Goal: Task Accomplishment & Management: Manage account settings

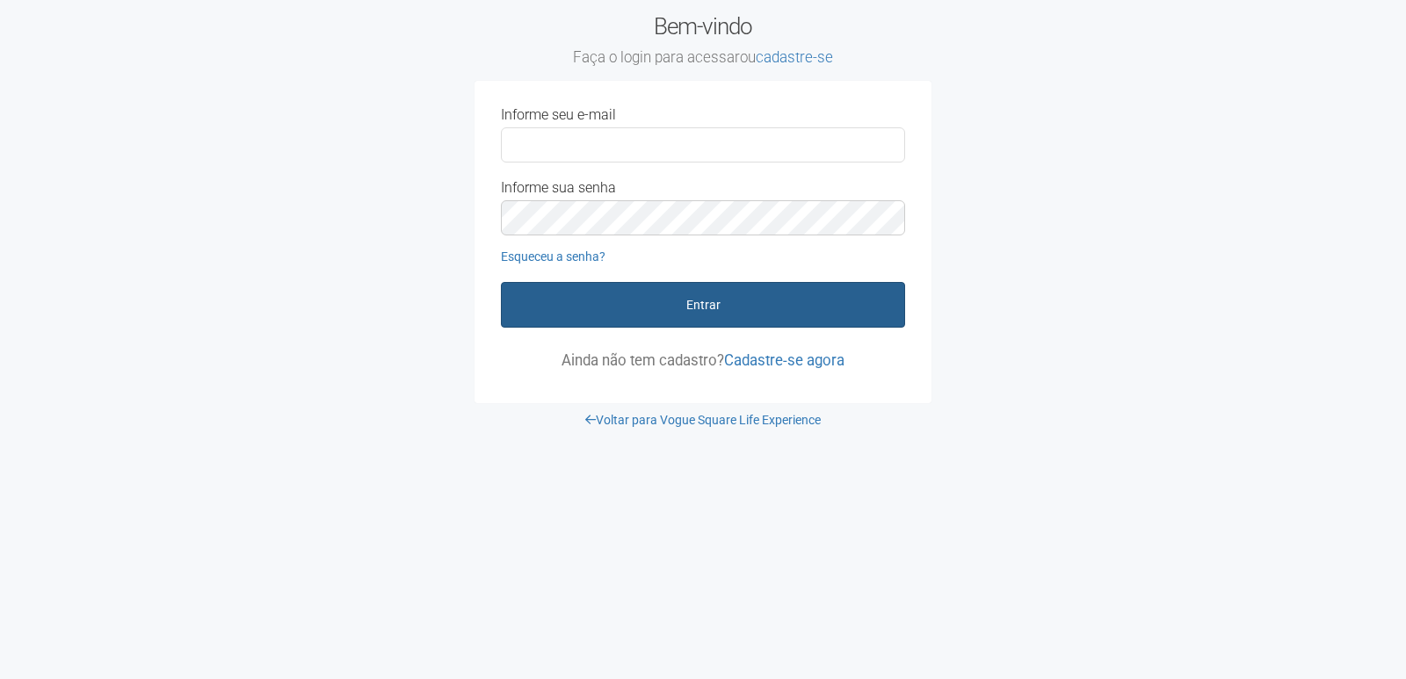
type input "**********"
click at [696, 314] on button "Entrar" at bounding box center [703, 305] width 404 height 46
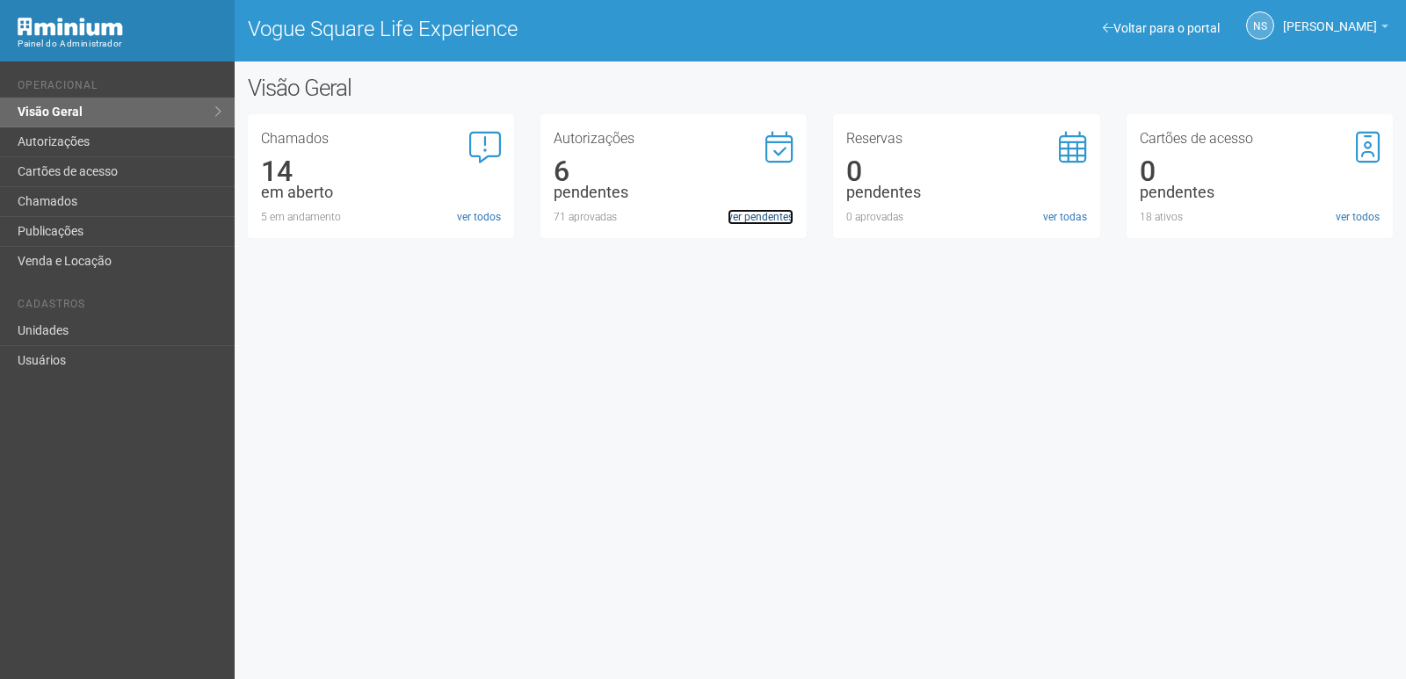
click at [761, 215] on link "ver pendentes" at bounding box center [761, 217] width 66 height 16
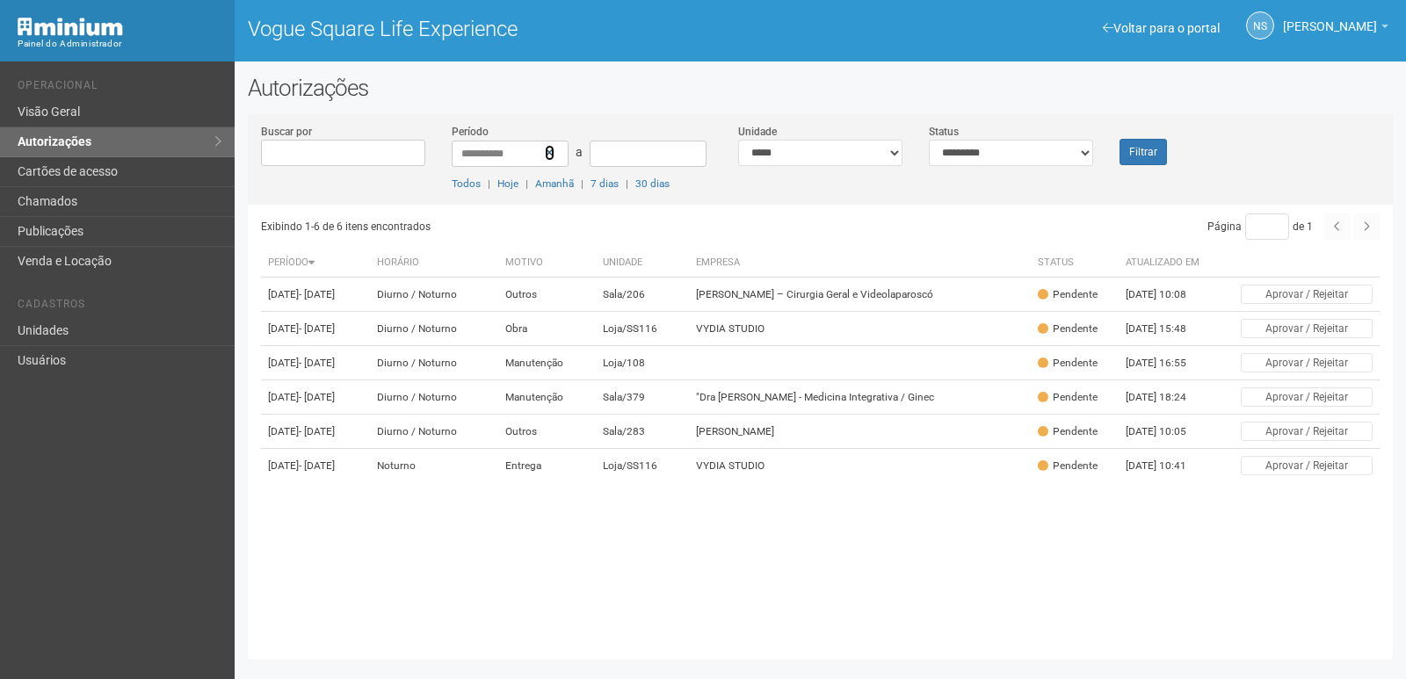
click at [552, 149] on icon at bounding box center [550, 153] width 10 height 12
click at [1150, 145] on button "Filtrar" at bounding box center [1143, 152] width 47 height 26
click at [331, 161] on input "Buscar por" at bounding box center [343, 153] width 164 height 26
click at [98, 142] on link "Autorizações" at bounding box center [117, 142] width 235 height 30
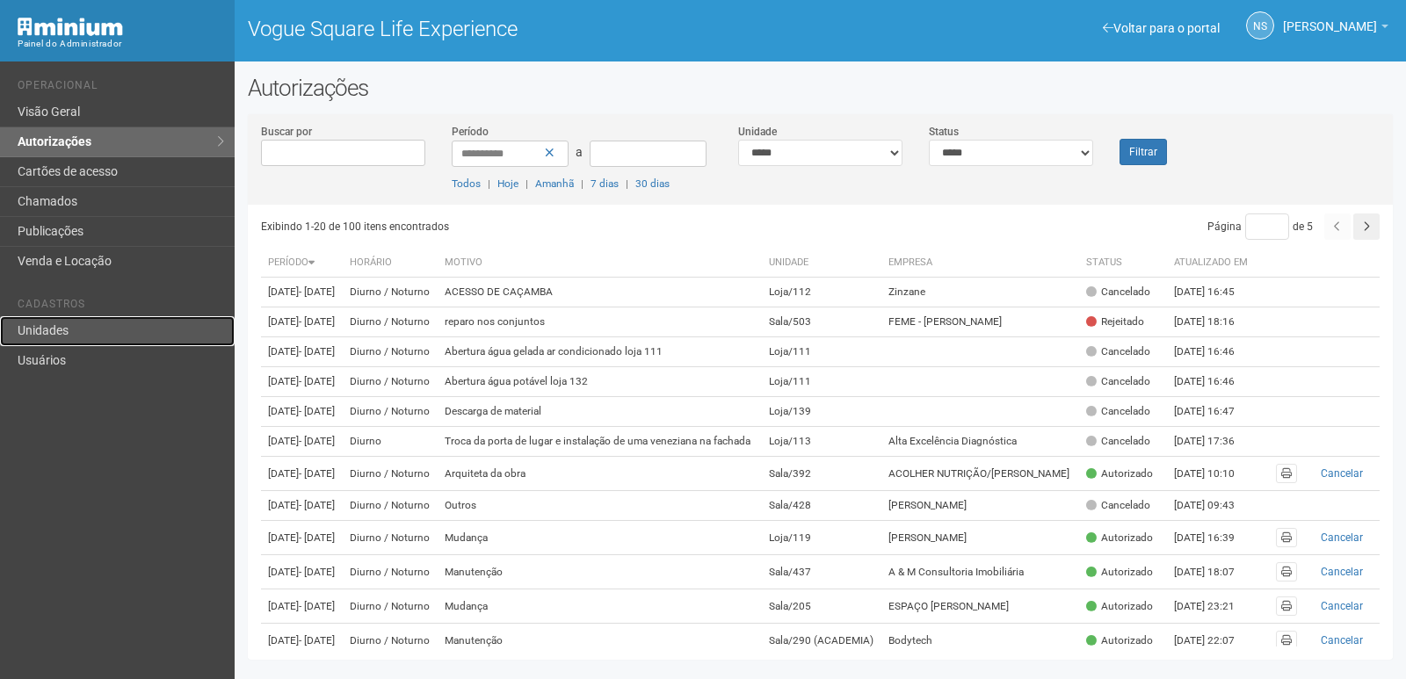
click at [83, 332] on link "Unidades" at bounding box center [117, 331] width 235 height 30
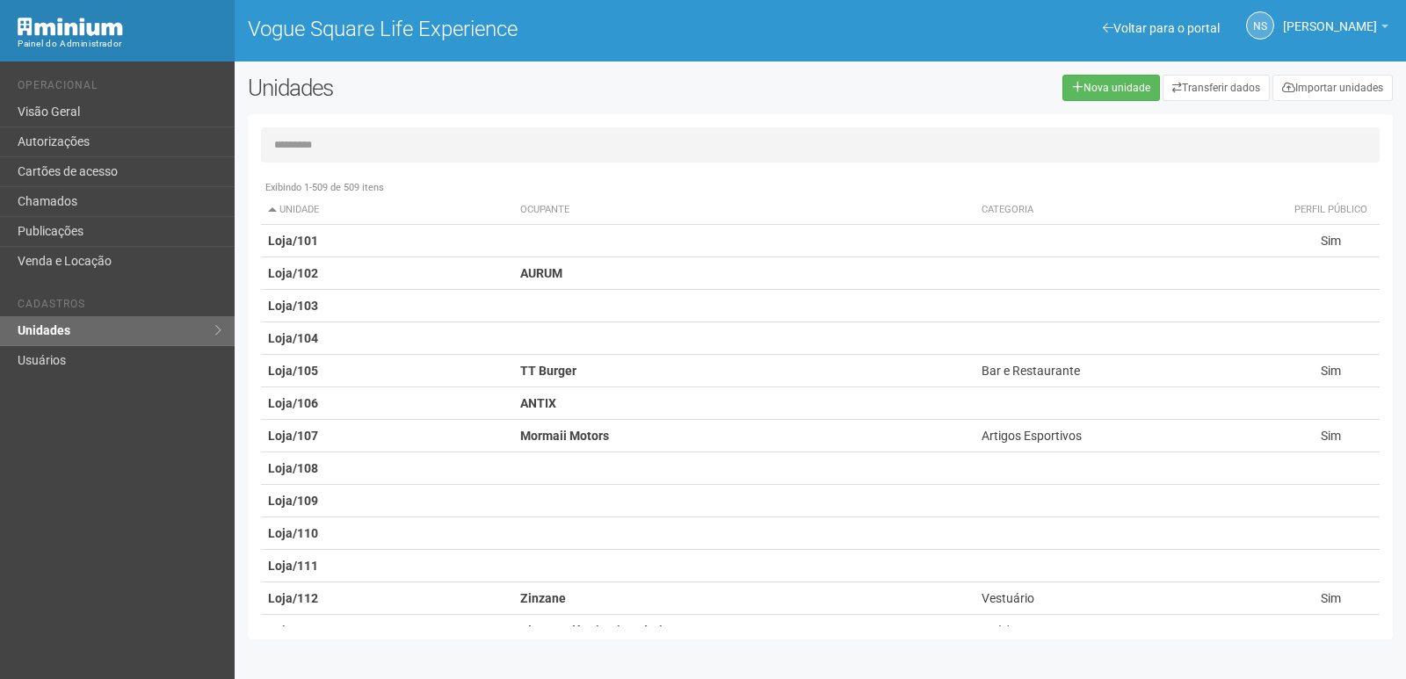
click at [330, 145] on input "text" at bounding box center [820, 144] width 1119 height 35
click at [105, 109] on link "Visão Geral" at bounding box center [117, 113] width 235 height 30
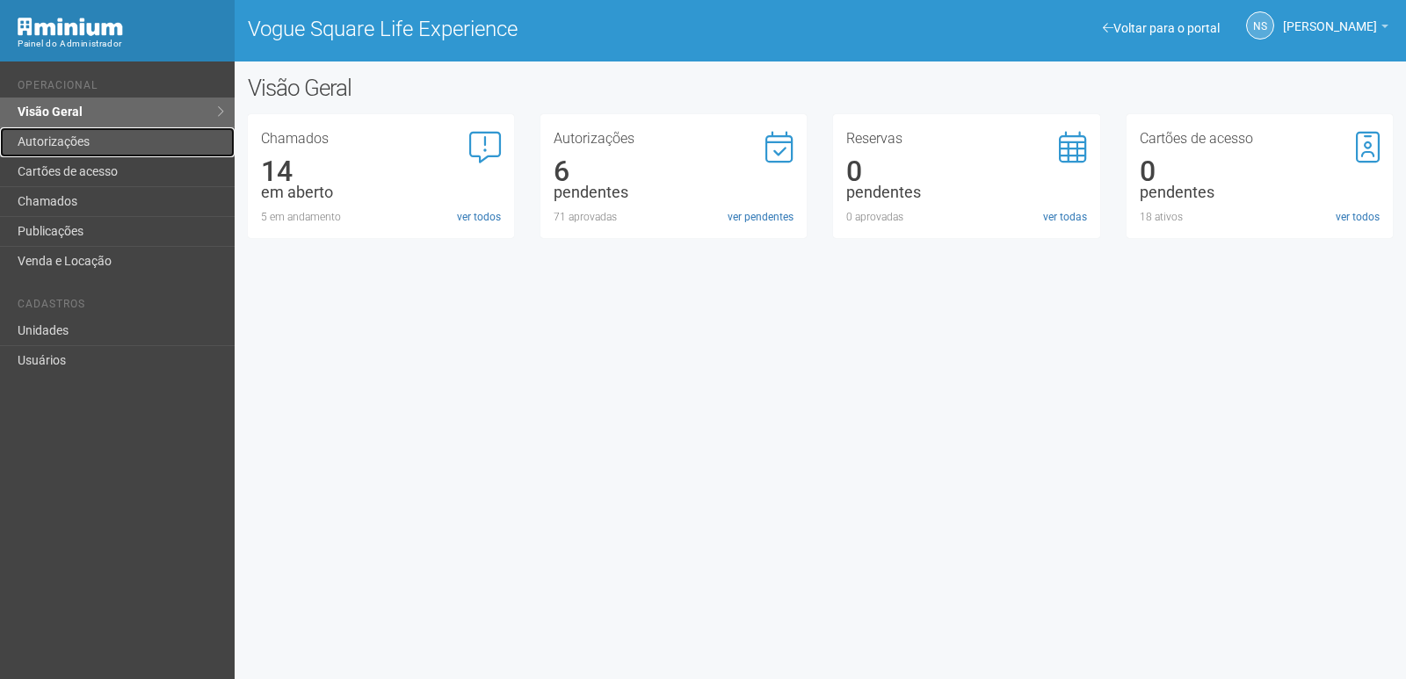
click at [106, 142] on link "Autorizações" at bounding box center [117, 142] width 235 height 30
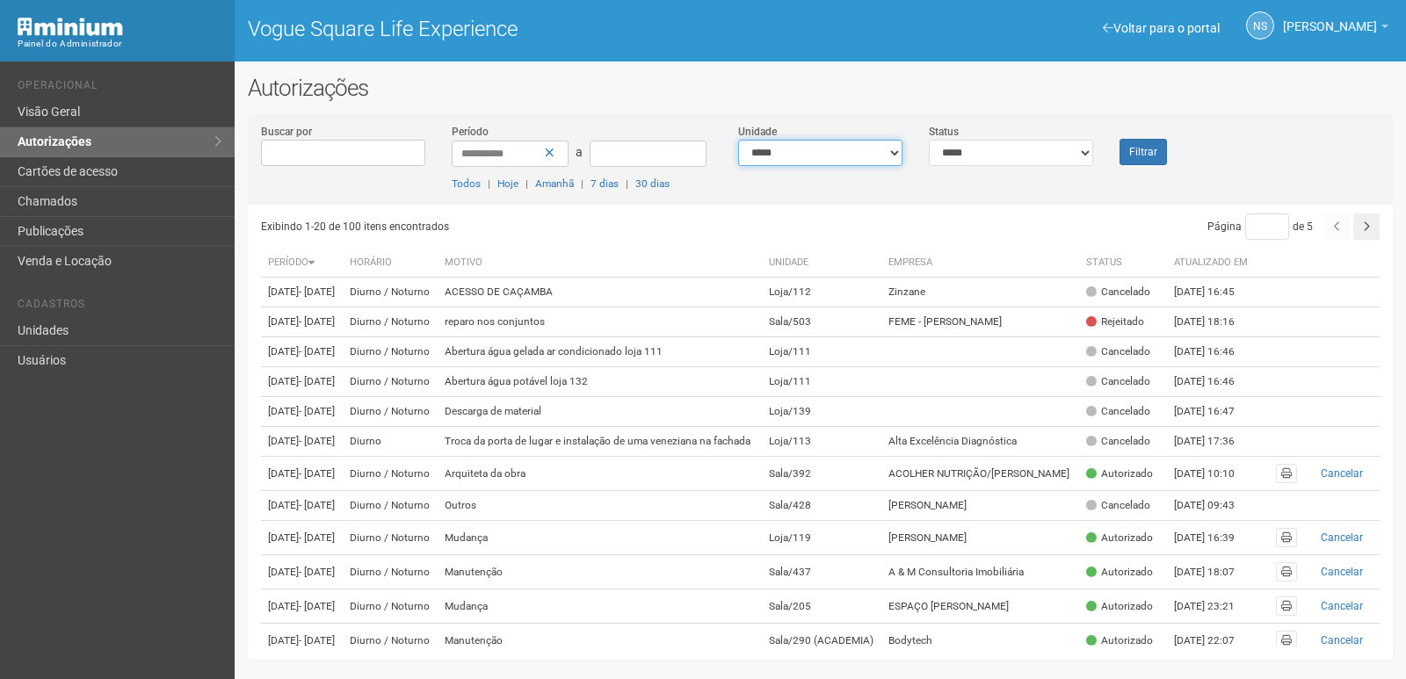
click at [797, 157] on select "**********" at bounding box center [820, 153] width 164 height 26
select select "**********"
click at [738, 140] on select "**********" at bounding box center [820, 153] width 164 height 26
click at [1144, 143] on button "Filtrar" at bounding box center [1143, 152] width 47 height 26
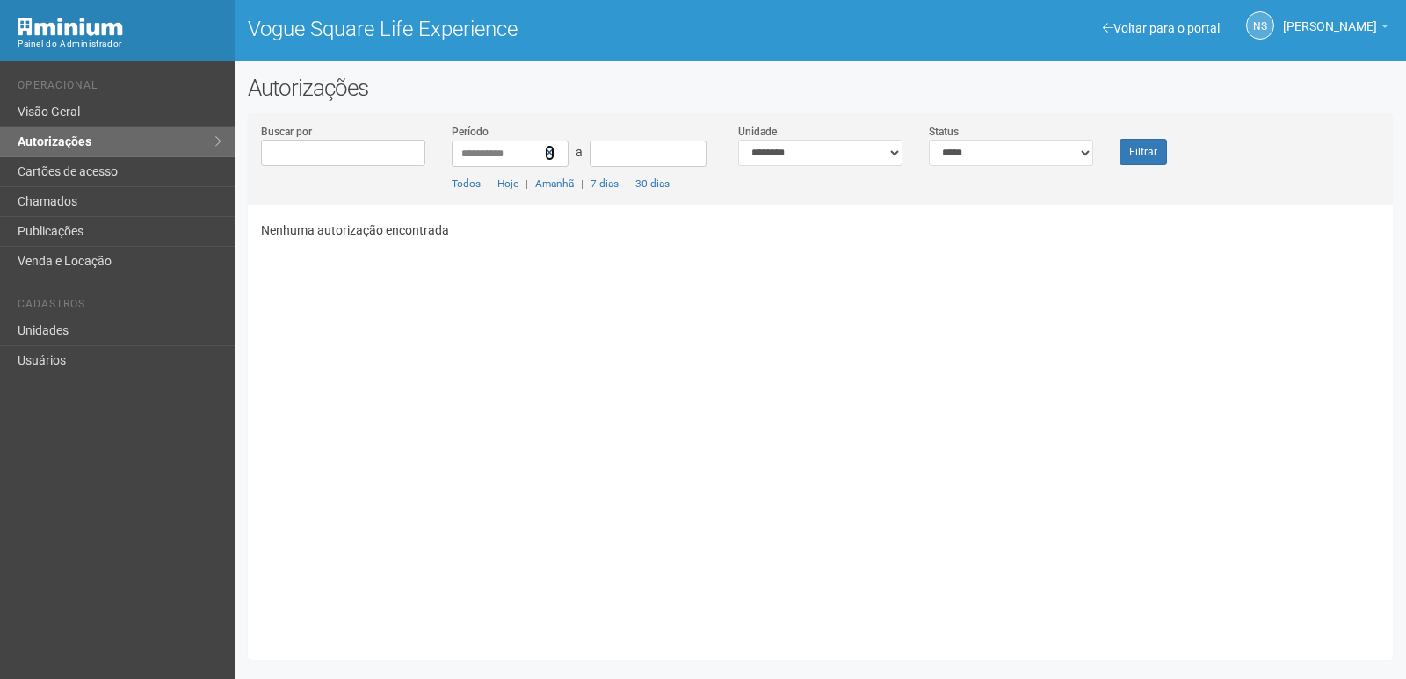
click at [550, 149] on icon at bounding box center [550, 153] width 10 height 12
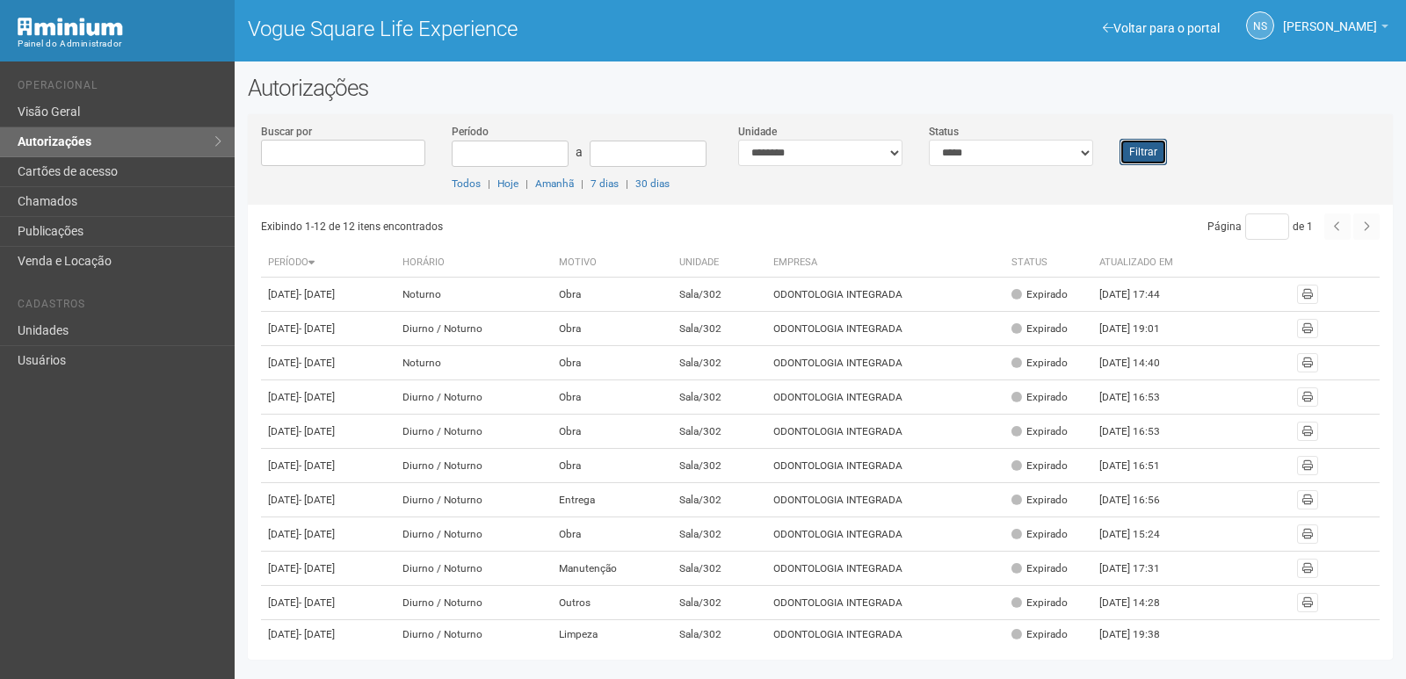
click at [1126, 149] on button "Filtrar" at bounding box center [1143, 152] width 47 height 26
click at [66, 350] on link "Usuários" at bounding box center [117, 360] width 235 height 29
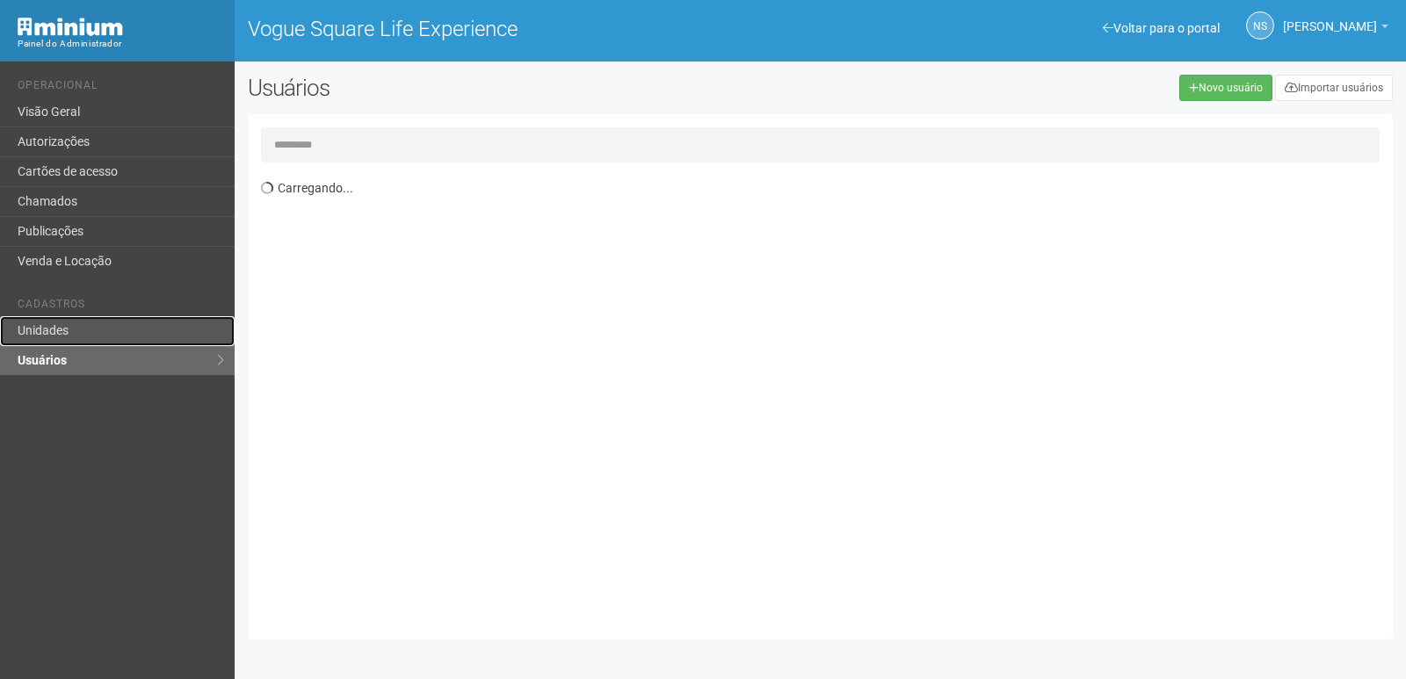
click at [71, 330] on link "Unidades" at bounding box center [117, 331] width 235 height 30
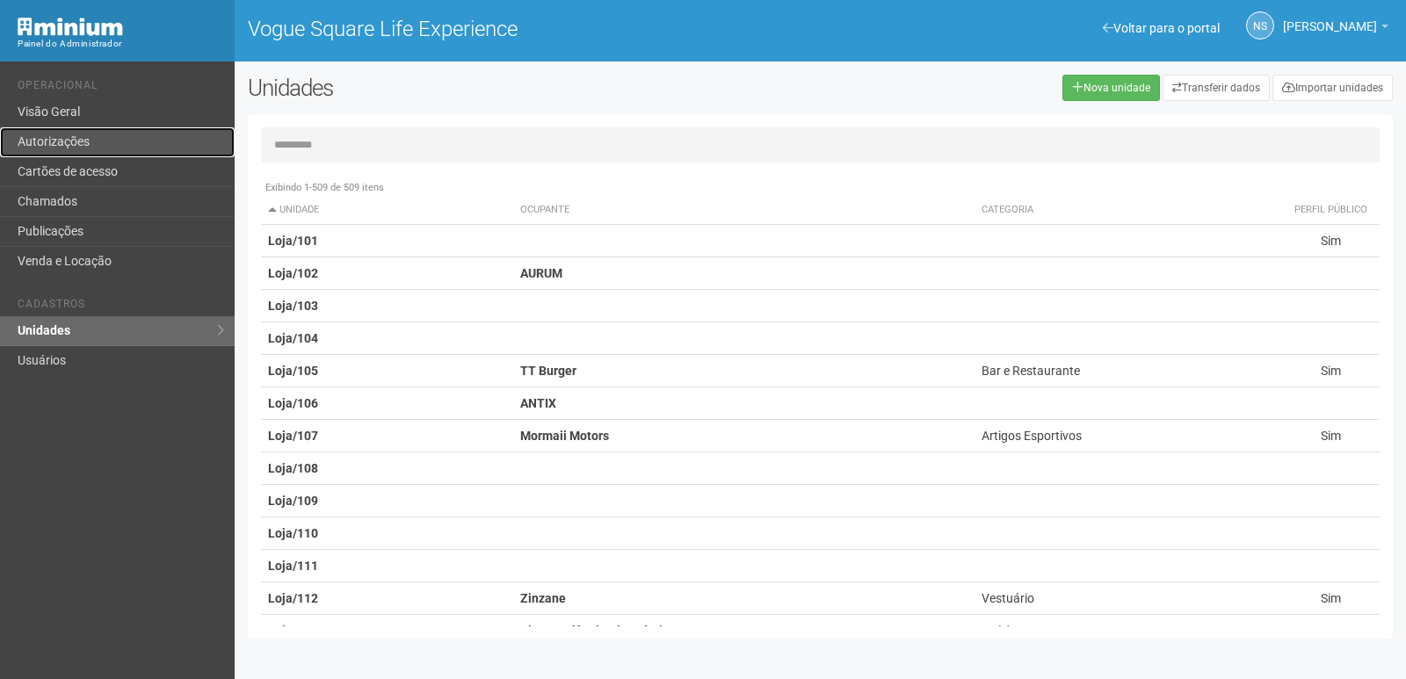
click at [109, 145] on link "Autorizações" at bounding box center [117, 142] width 235 height 30
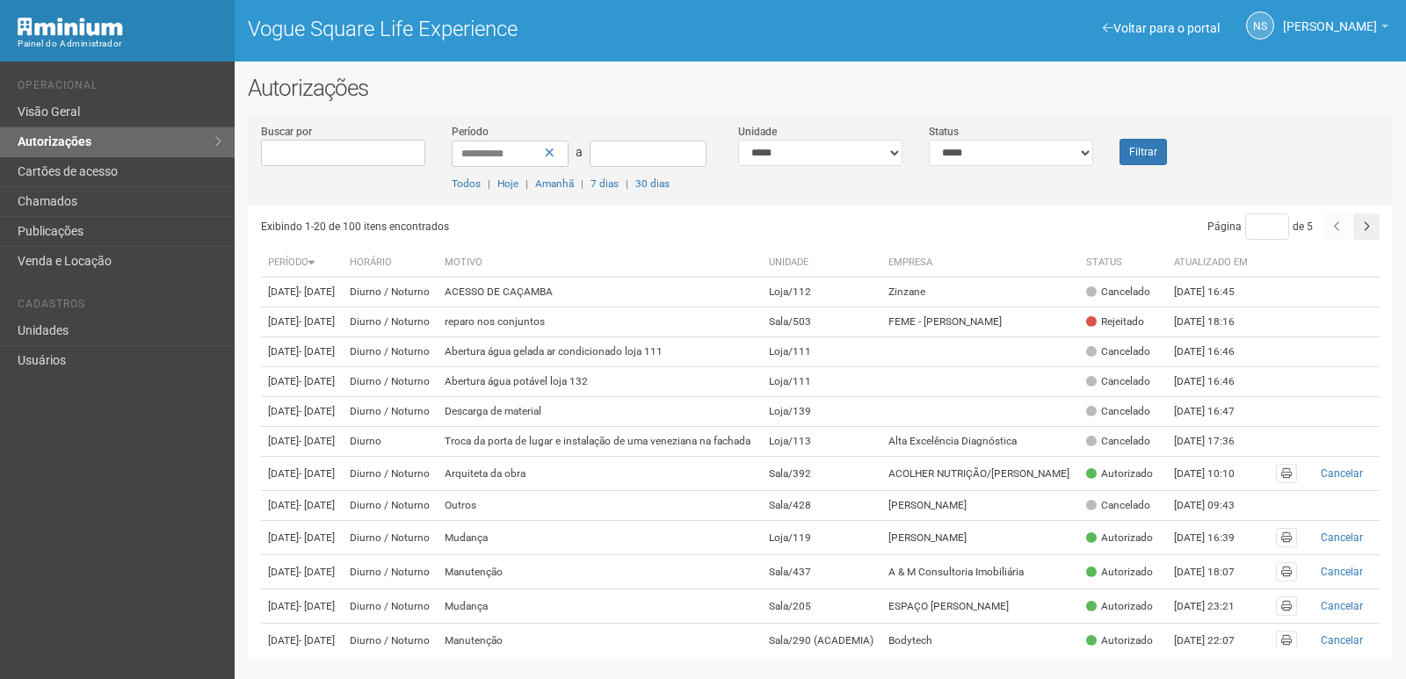
click at [332, 161] on input "Buscar por" at bounding box center [343, 153] width 164 height 26
type input "***"
click at [1120, 139] on button "Filtrar" at bounding box center [1143, 152] width 47 height 26
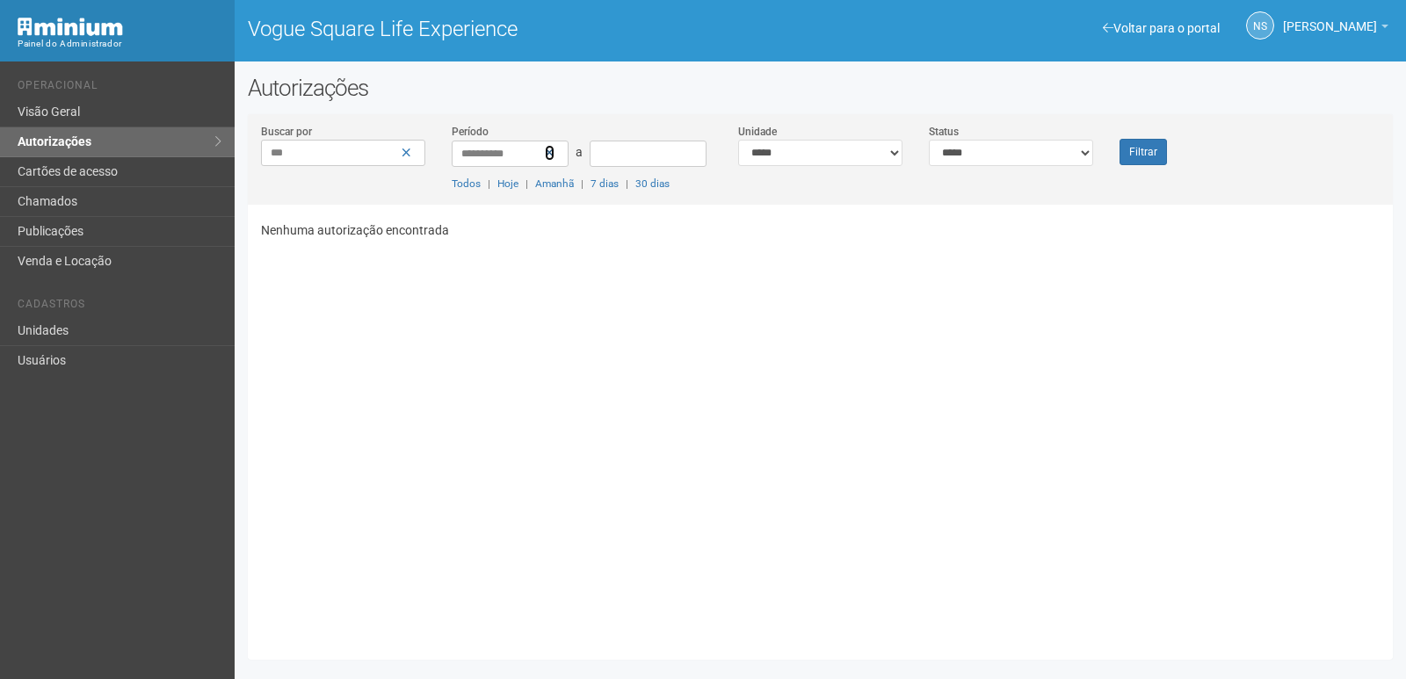
click at [547, 156] on icon at bounding box center [550, 153] width 10 height 12
click at [1135, 149] on button "Filtrar" at bounding box center [1143, 152] width 47 height 26
click at [307, 149] on input "***" at bounding box center [343, 153] width 164 height 26
click at [1120, 139] on button "Filtrar" at bounding box center [1143, 152] width 47 height 26
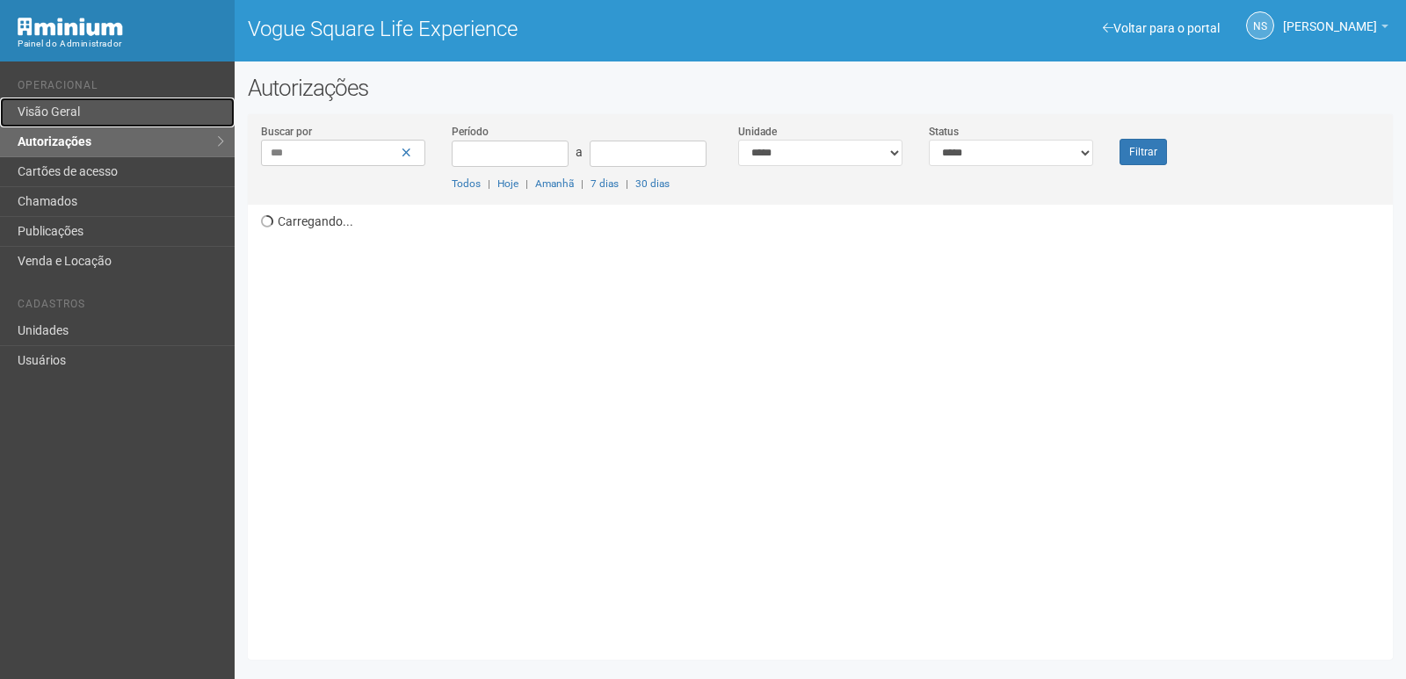
click at [126, 114] on link "Visão Geral" at bounding box center [117, 113] width 235 height 30
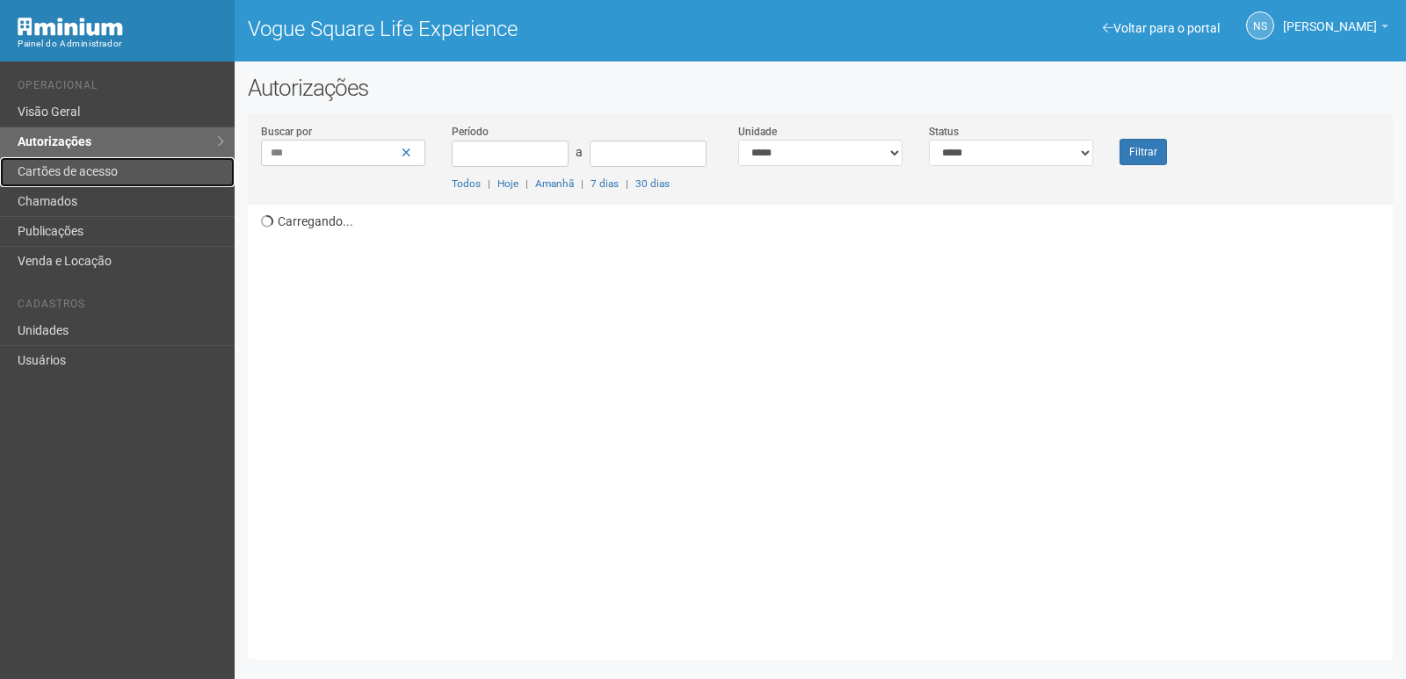
click at [89, 172] on link "Cartões de acesso" at bounding box center [117, 172] width 235 height 30
click at [153, 205] on link "Chamados" at bounding box center [117, 202] width 235 height 30
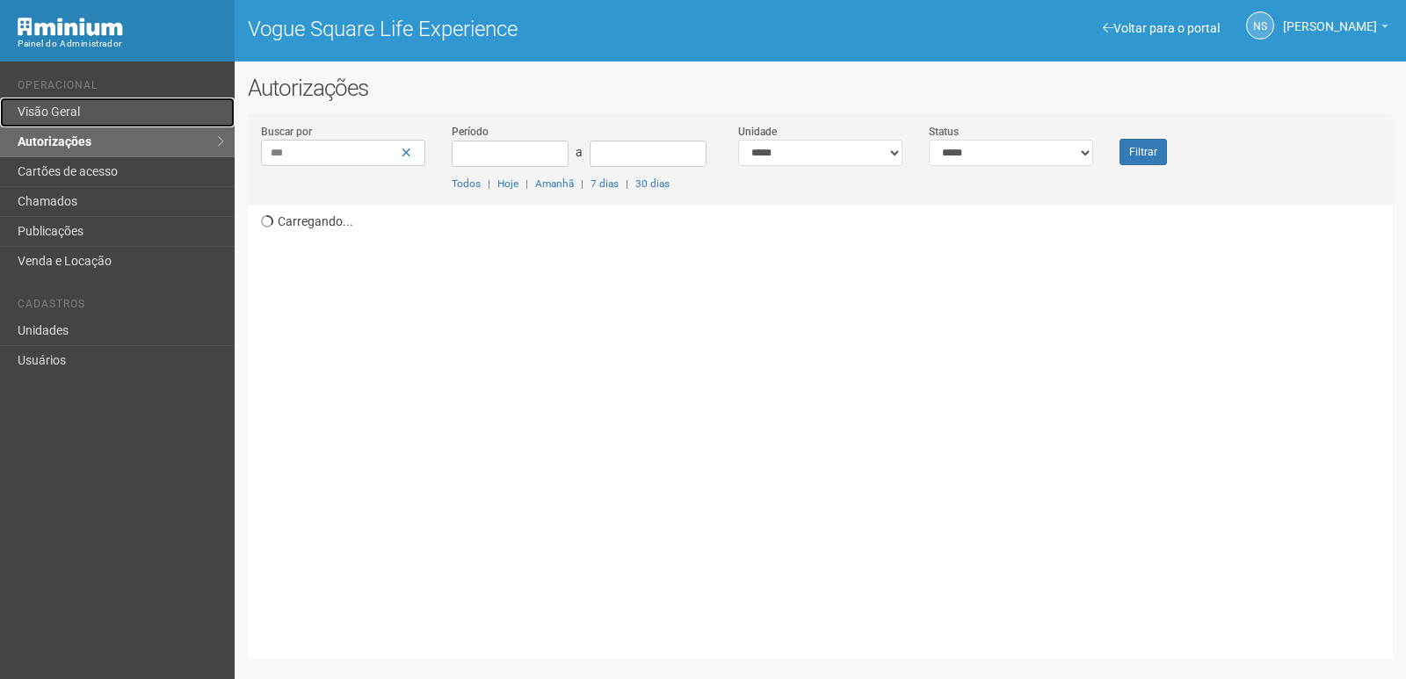
click at [146, 123] on link "Visão Geral" at bounding box center [117, 113] width 235 height 30
click at [170, 111] on link "Visão Geral" at bounding box center [117, 113] width 235 height 30
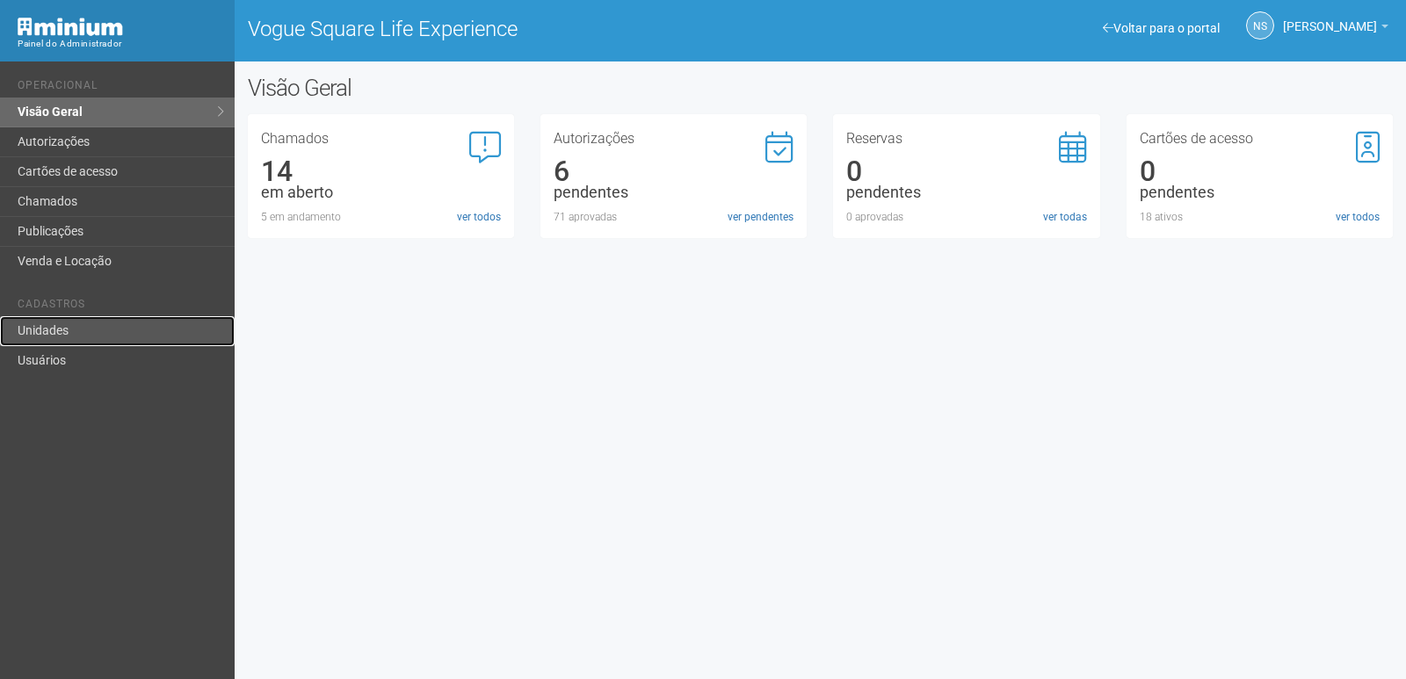
click at [158, 336] on link "Unidades" at bounding box center [117, 331] width 235 height 30
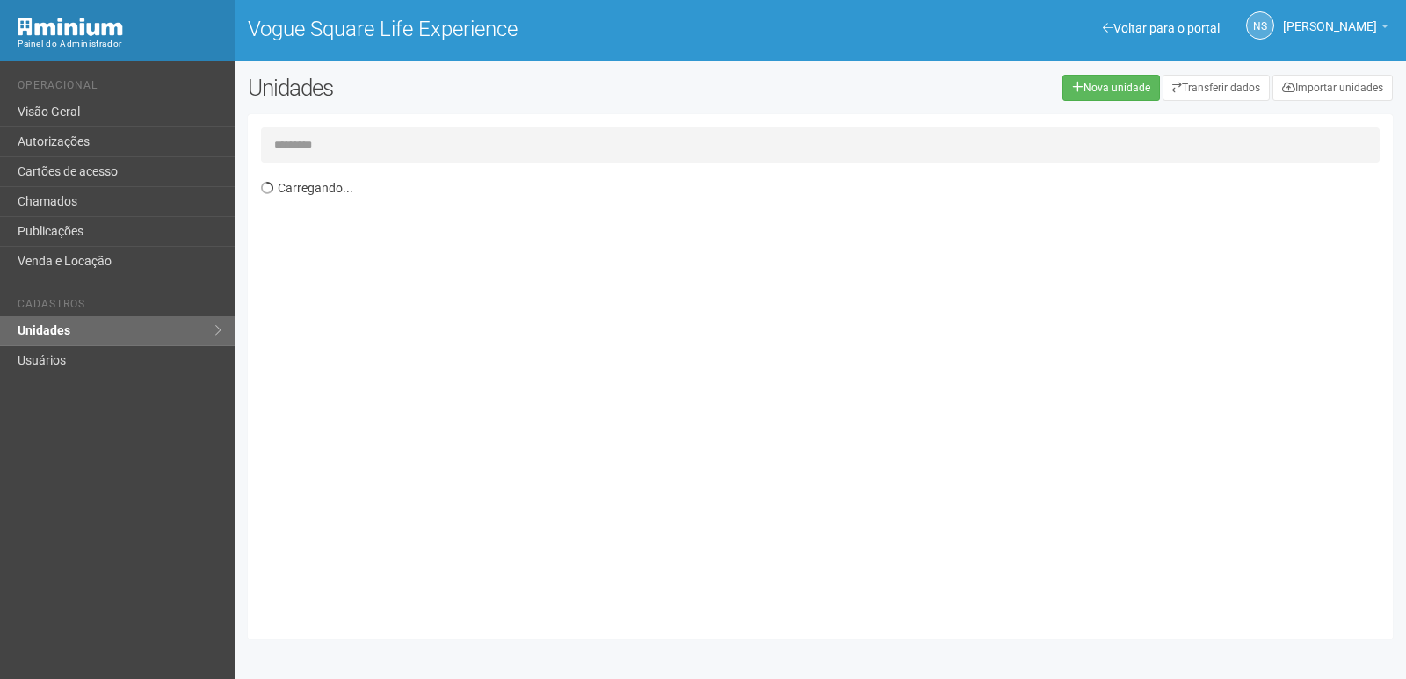
click at [350, 150] on input "text" at bounding box center [820, 144] width 1119 height 35
type input "***"
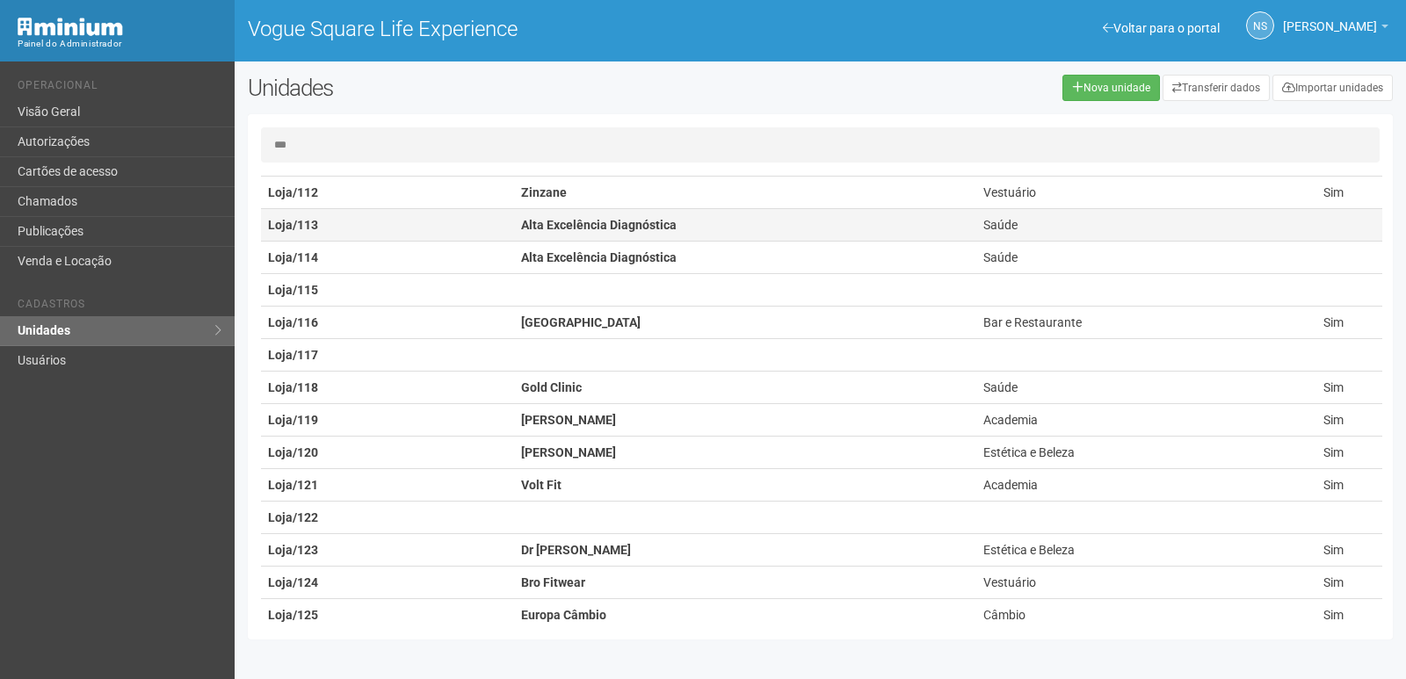
scroll to position [439, 0]
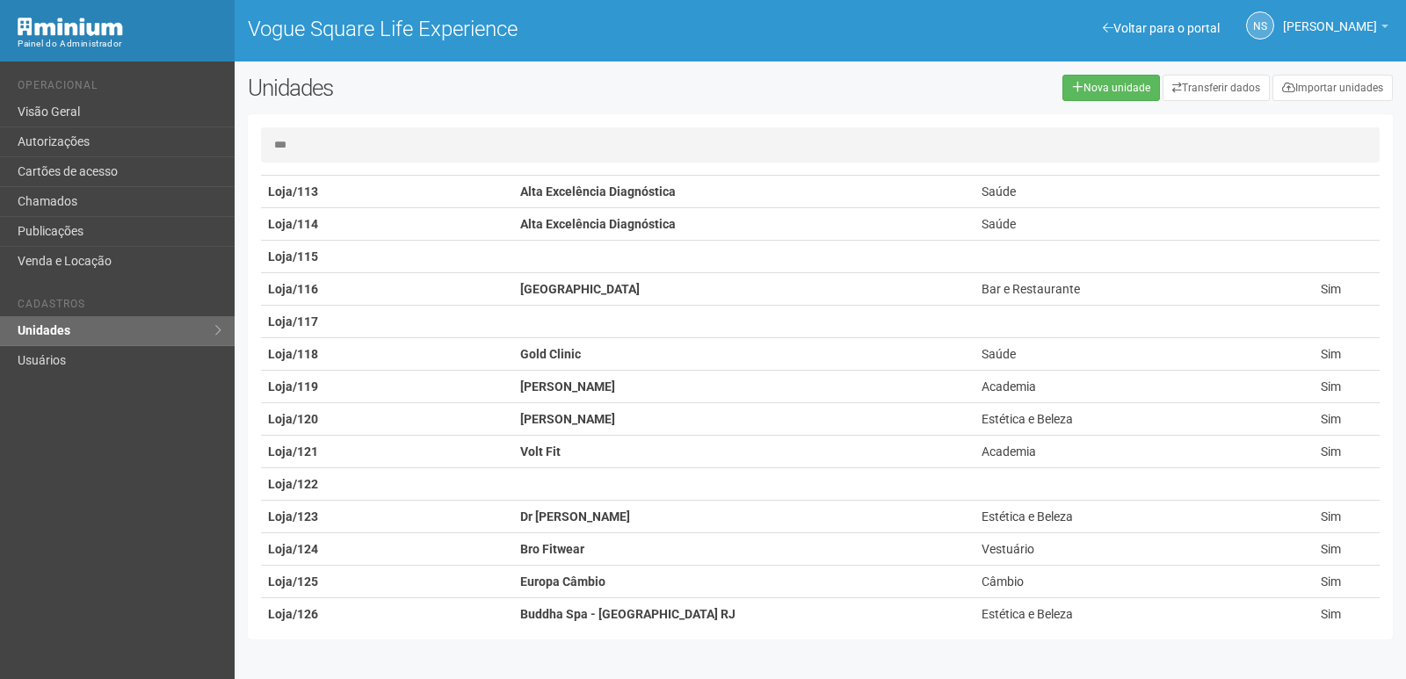
click at [371, 137] on input "***" at bounding box center [820, 144] width 1119 height 35
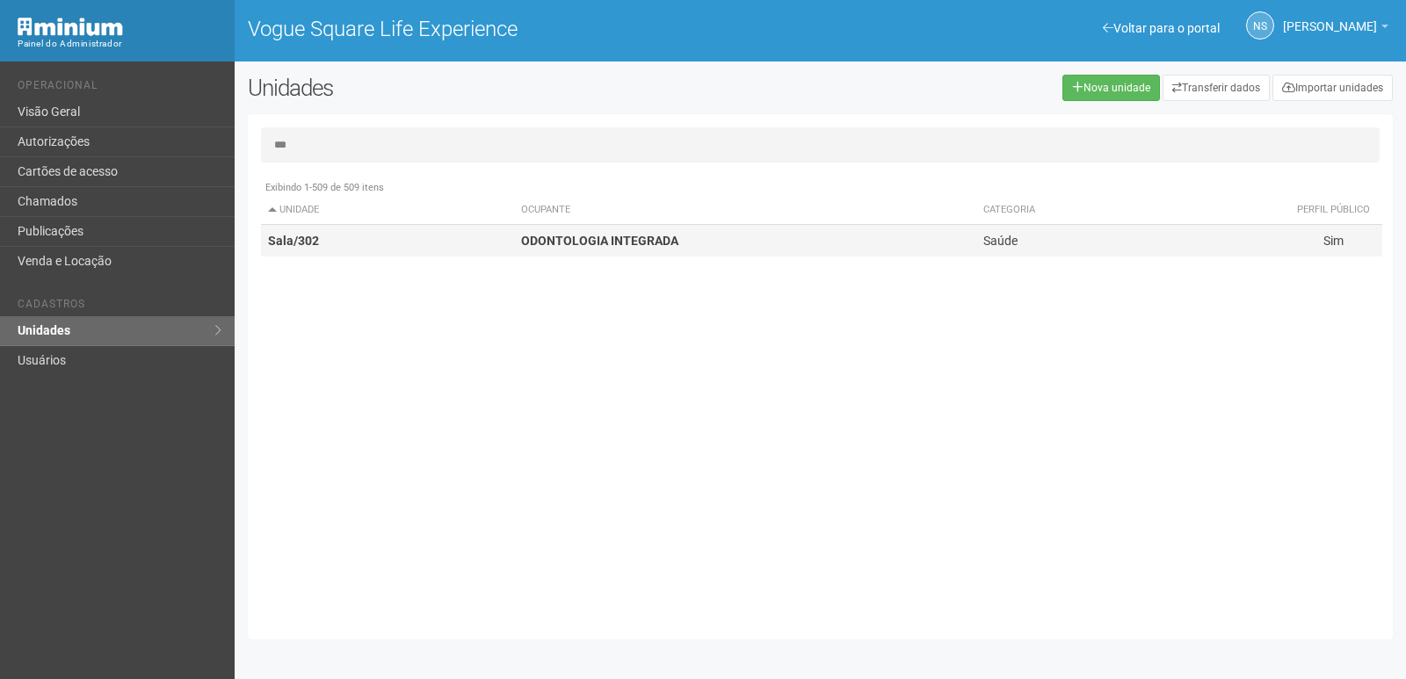
click at [627, 231] on td "ODONTOLOGIA INTEGRADA" at bounding box center [745, 241] width 462 height 33
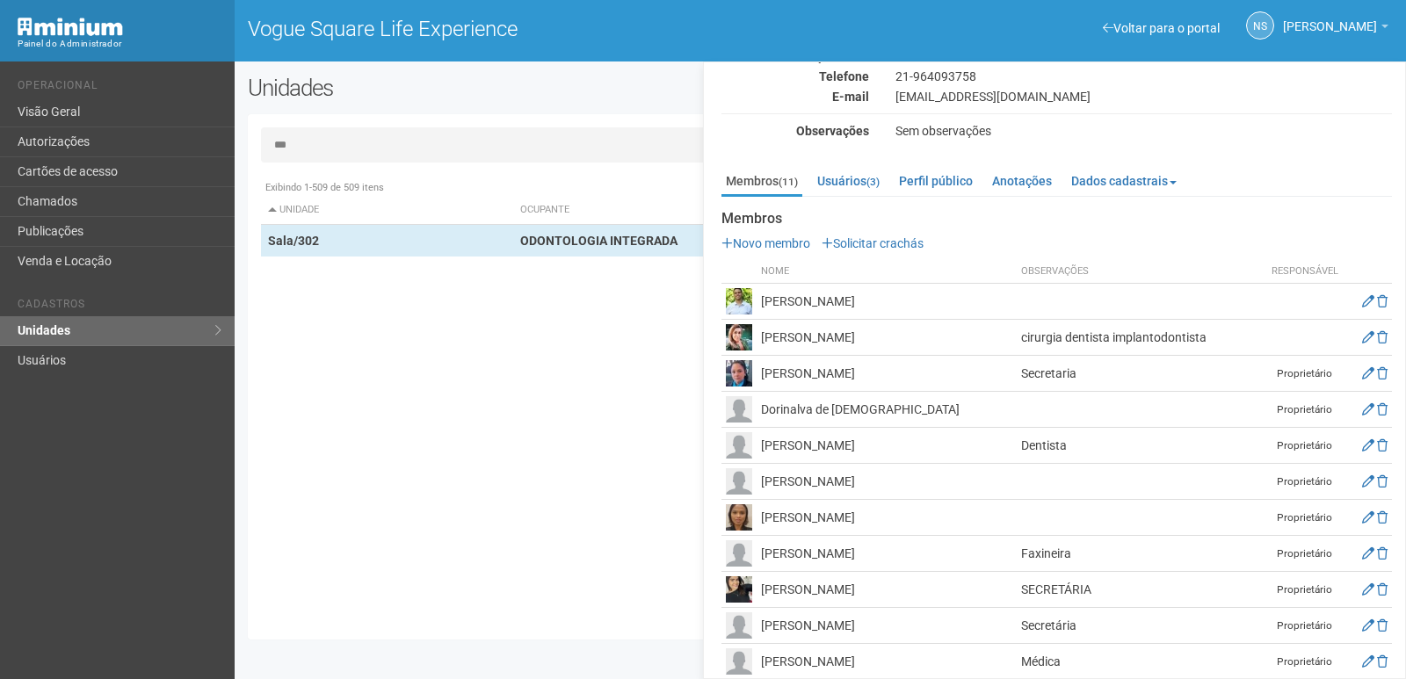
scroll to position [135, 0]
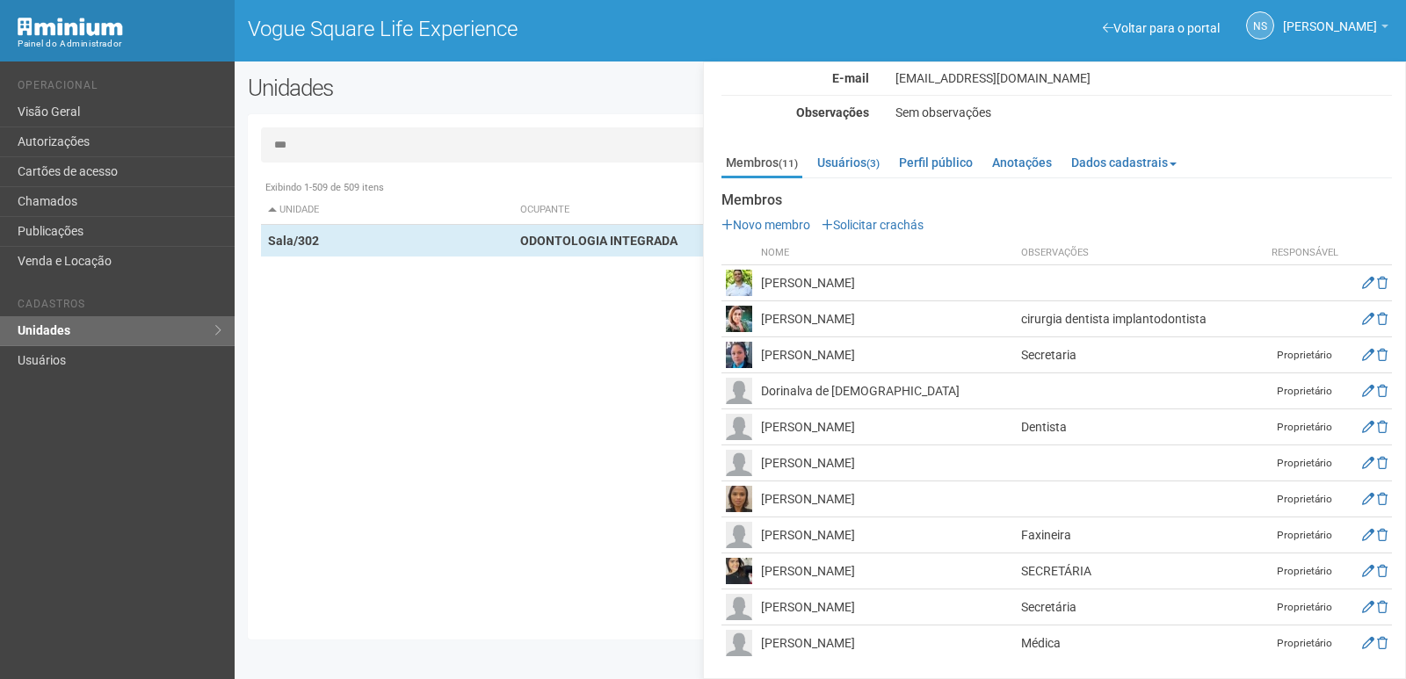
click at [887, 354] on td "[PERSON_NAME]" at bounding box center [887, 355] width 260 height 36
click at [1369, 352] on icon at bounding box center [1368, 355] width 12 height 12
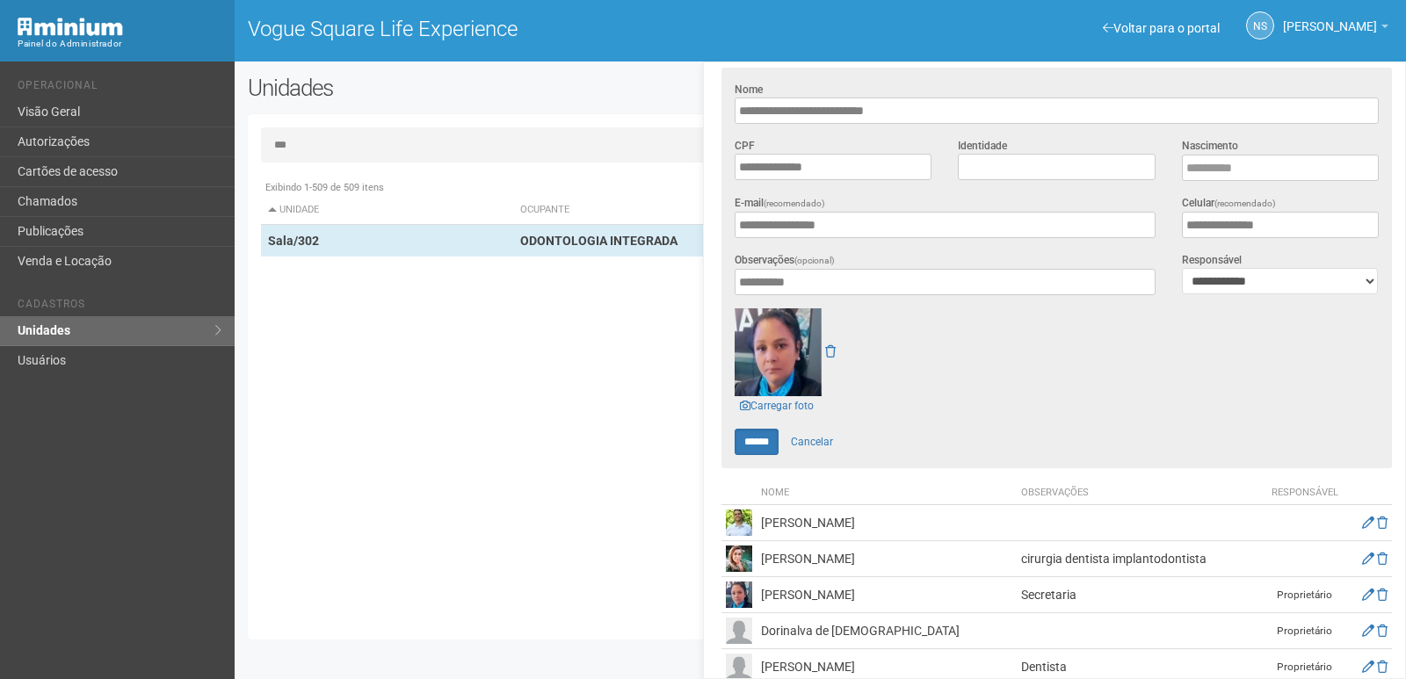
scroll to position [311, 0]
